Goal: Find specific page/section: Find specific page/section

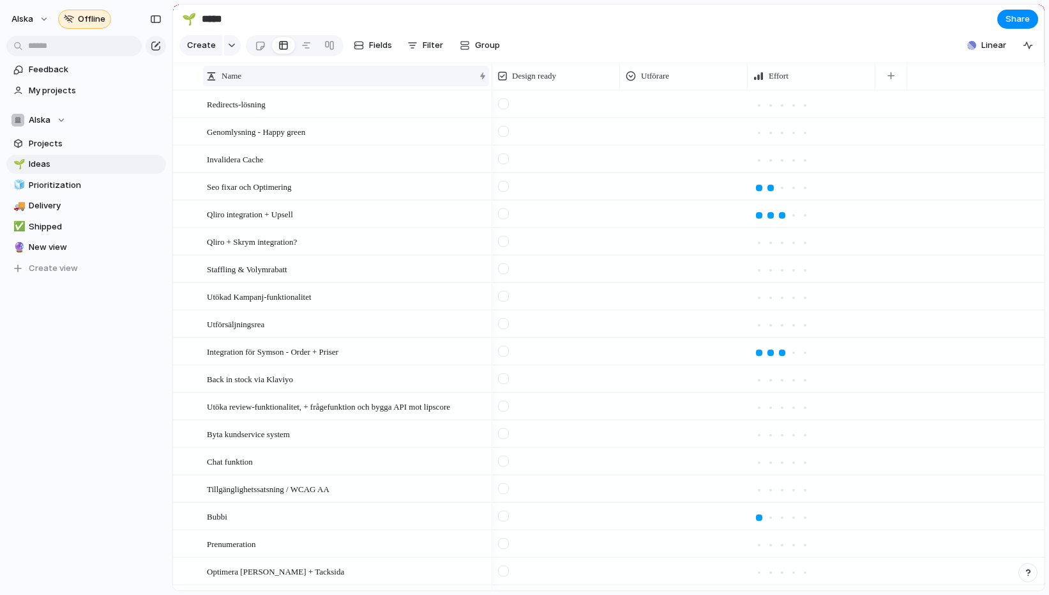
click at [355, 73] on div "Name" at bounding box center [340, 76] width 268 height 13
click at [373, 42] on div "Sort ascending Sort descending" at bounding box center [524, 297] width 1049 height 595
click at [324, 49] on div at bounding box center [329, 45] width 10 height 20
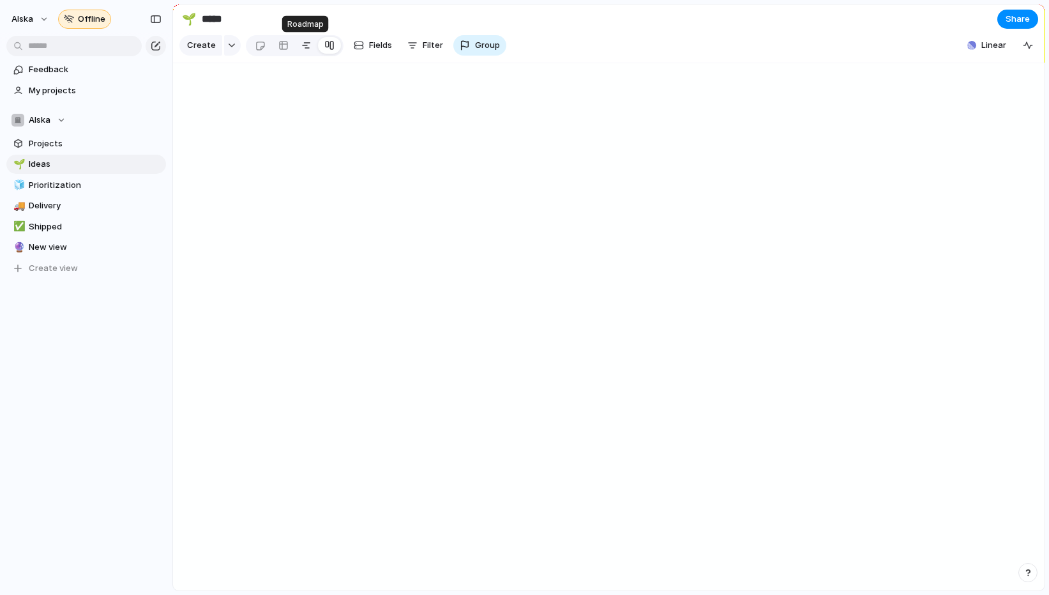
click at [301, 49] on div at bounding box center [306, 45] width 10 height 20
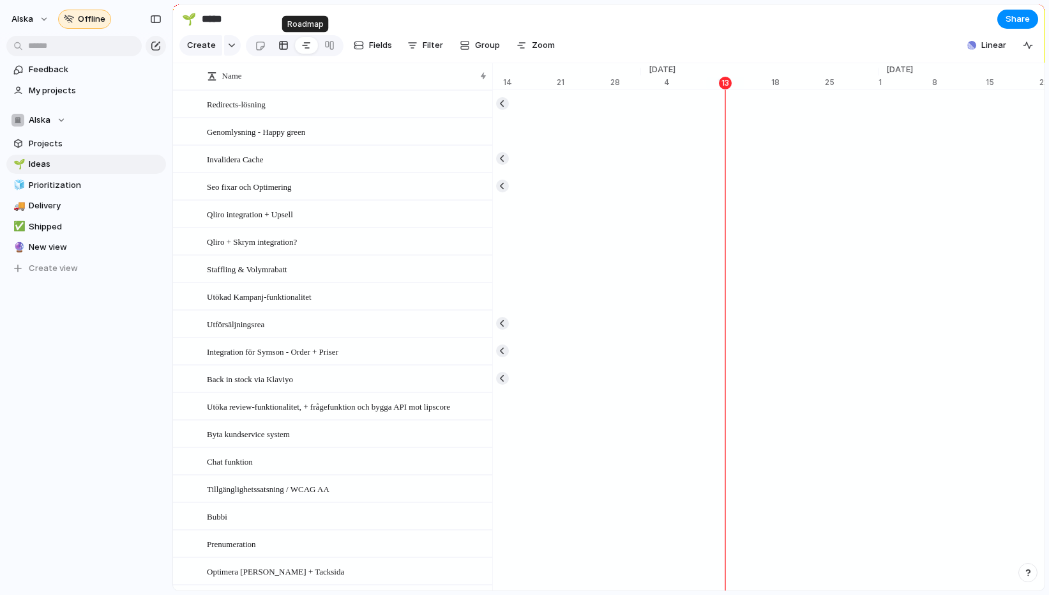
scroll to position [0, 8252]
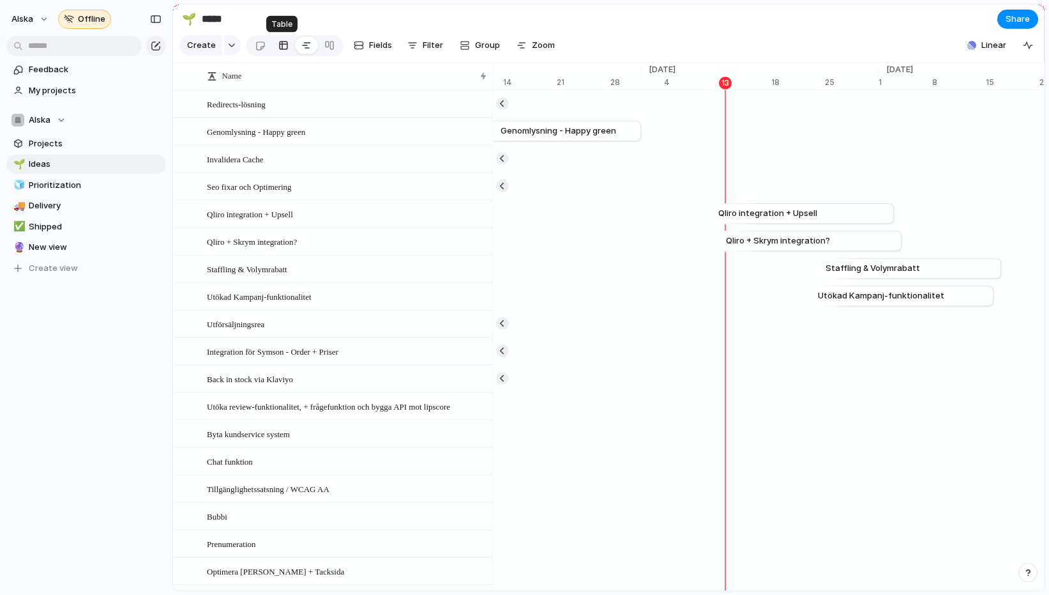
click at [291, 49] on link at bounding box center [283, 45] width 23 height 20
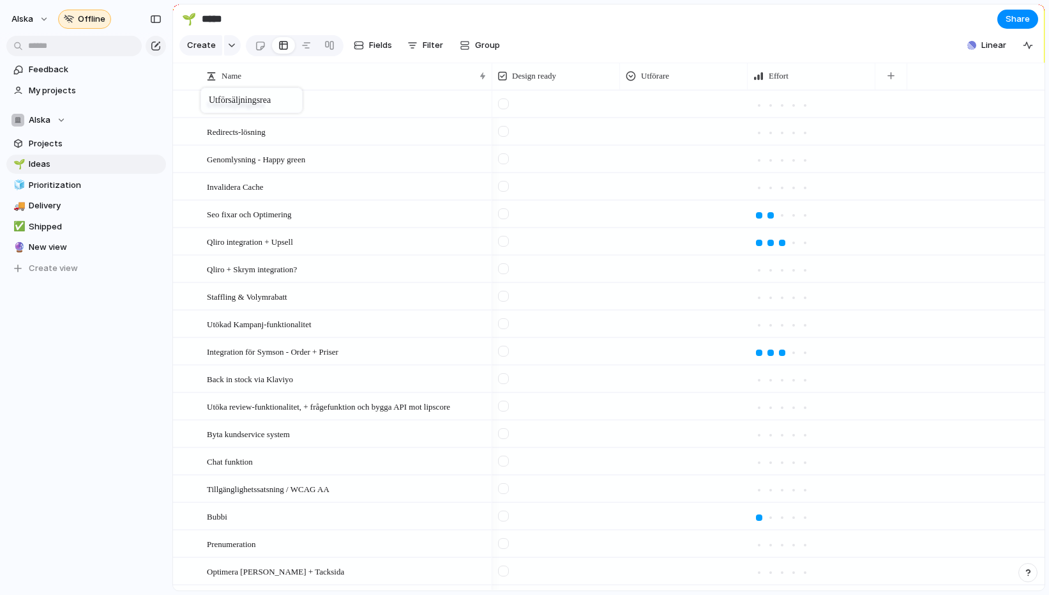
drag, startPoint x: 194, startPoint y: 330, endPoint x: 206, endPoint y: 91, distance: 239.2
click at [60, 191] on link "🧊 Prioritization" at bounding box center [86, 185] width 160 height 19
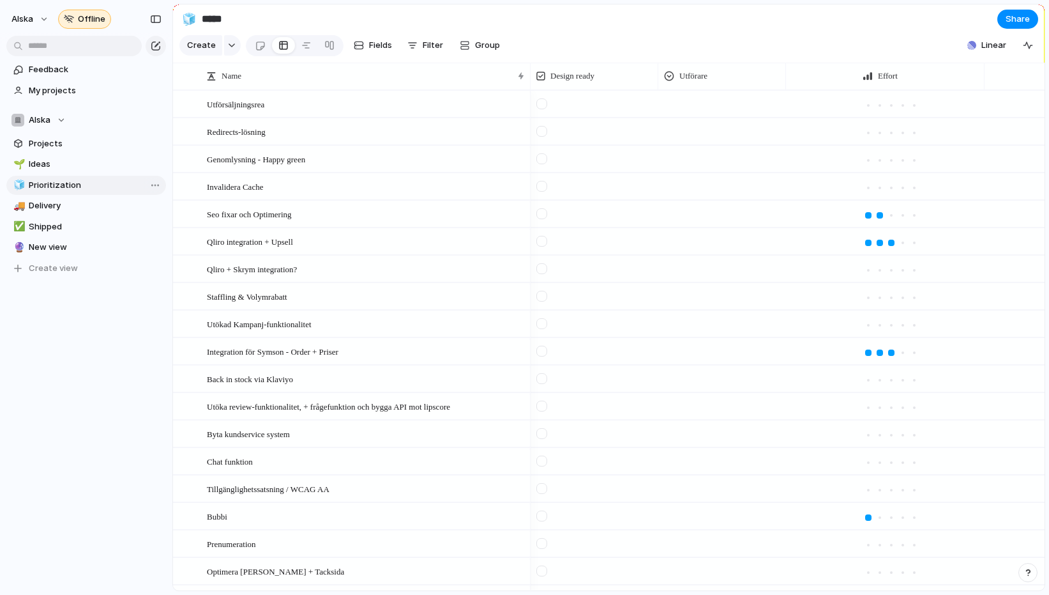
type input "**********"
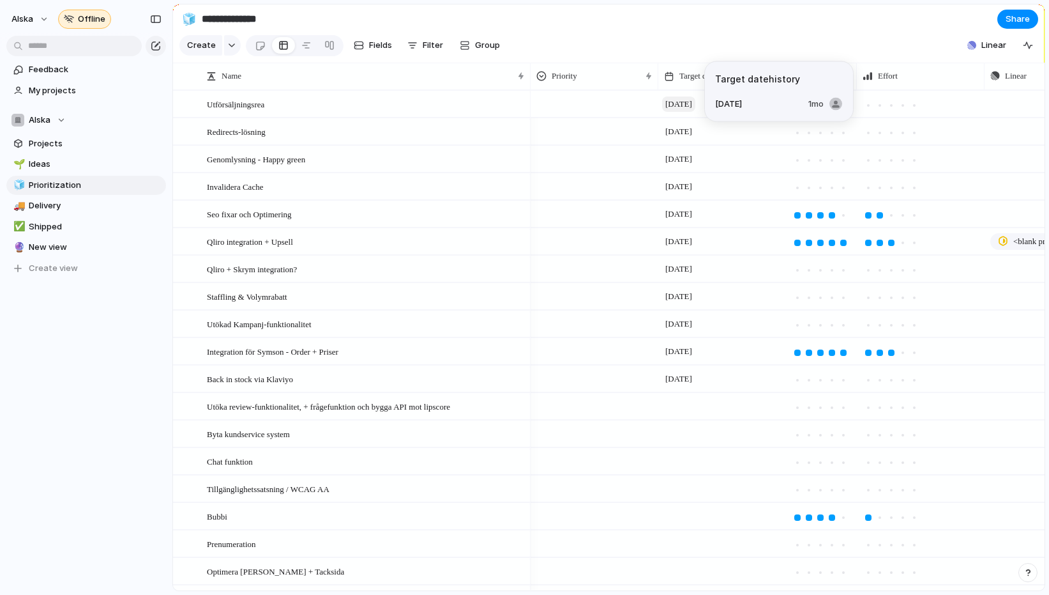
click at [680, 100] on span "[DATE]" at bounding box center [678, 103] width 33 height 15
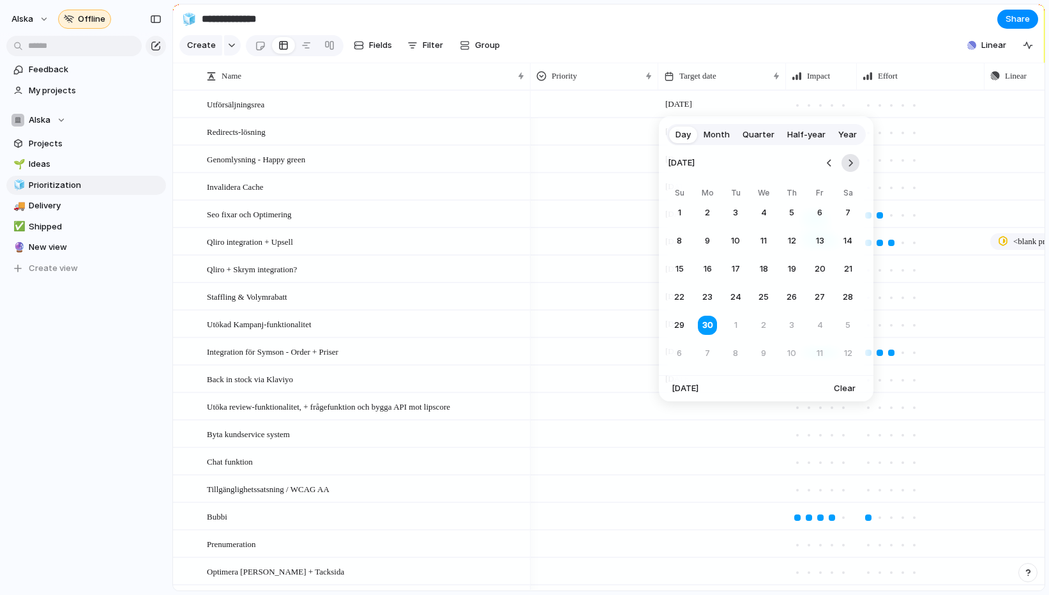
click at [851, 164] on button "Go to the Next Month" at bounding box center [851, 163] width 18 height 18
click at [791, 325] on button "31" at bounding box center [792, 325] width 23 height 23
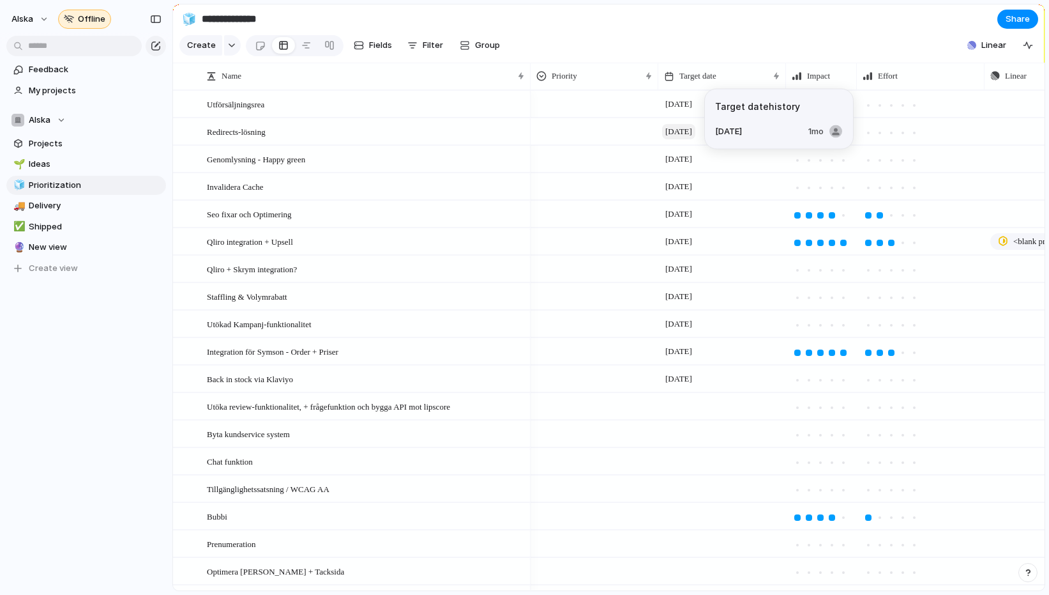
click at [676, 136] on span "[DATE]" at bounding box center [678, 131] width 33 height 15
click at [687, 133] on span "[DATE]" at bounding box center [678, 131] width 33 height 15
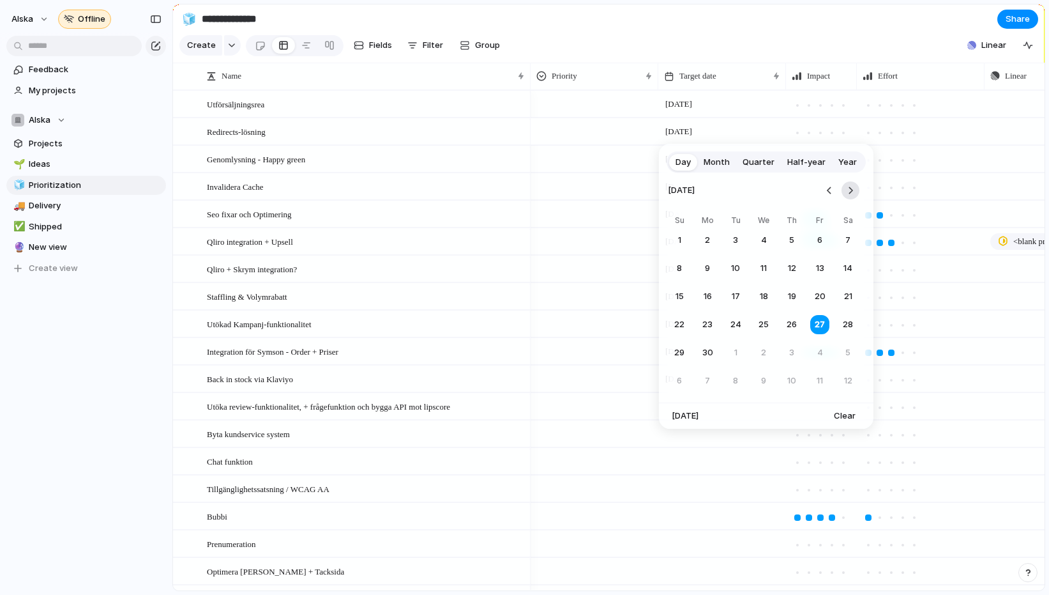
click at [853, 194] on button "Go to the Next Month" at bounding box center [851, 190] width 18 height 18
click at [792, 351] on button "31" at bounding box center [792, 352] width 23 height 23
